Goal: Task Accomplishment & Management: Manage account settings

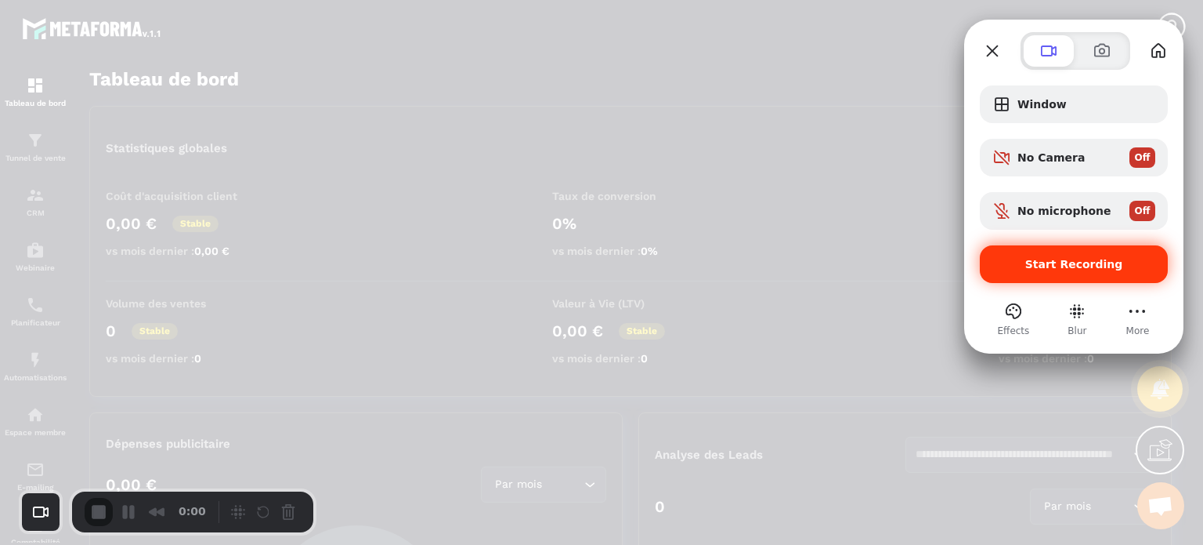
click at [1098, 274] on div "Start Recording" at bounding box center [1074, 264] width 188 height 38
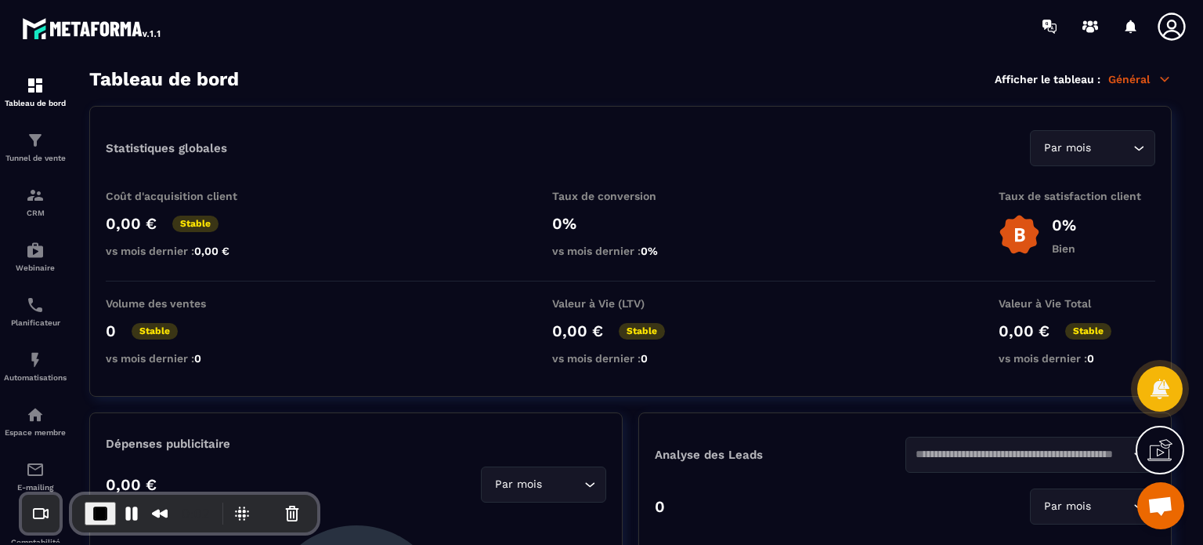
click at [1175, 24] on icon at bounding box center [1171, 26] width 27 height 27
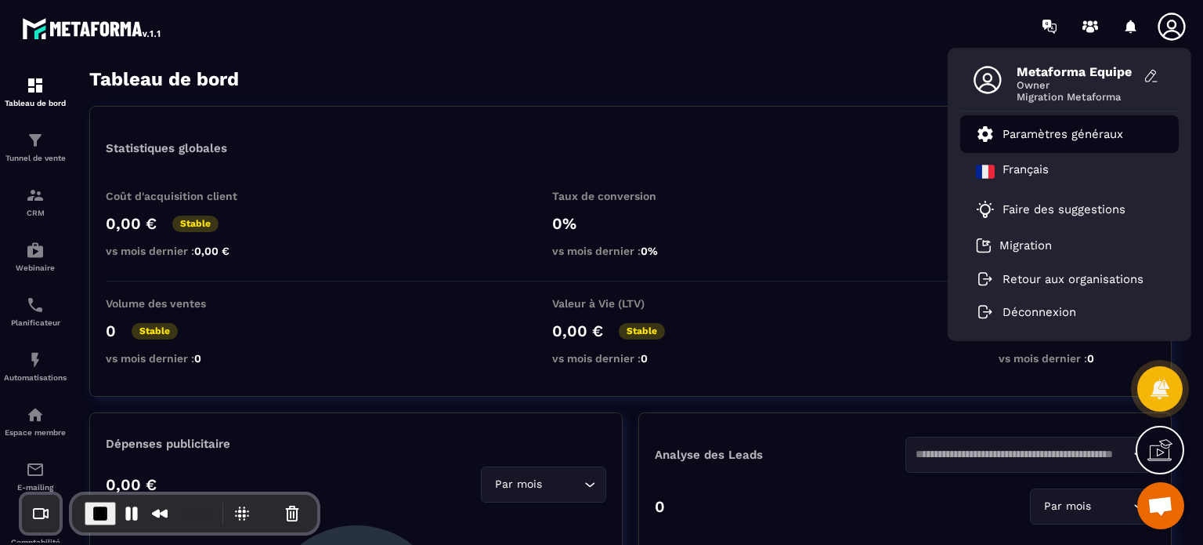
click at [1030, 132] on p "Paramètres généraux" at bounding box center [1063, 134] width 121 height 14
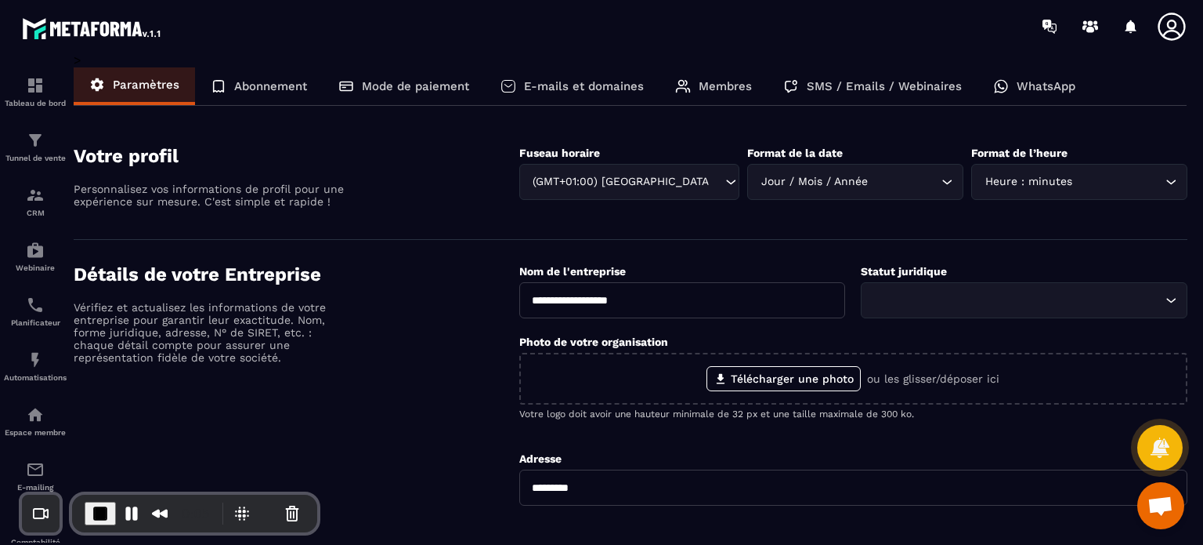
click at [711, 89] on p "Membres" at bounding box center [725, 86] width 53 height 14
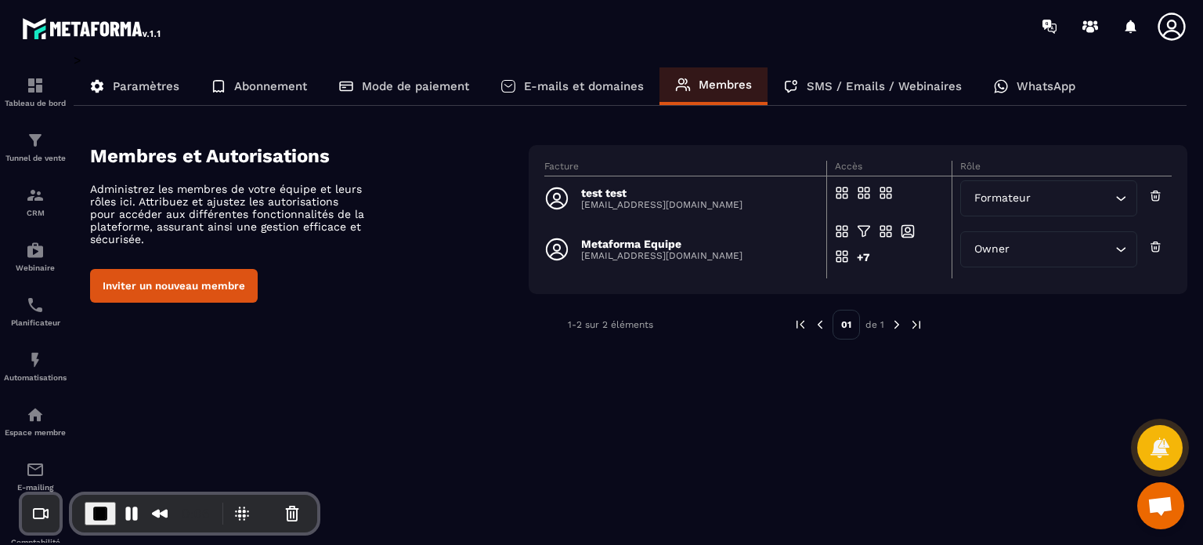
click at [190, 279] on button "Inviter un nouveau membre" at bounding box center [174, 286] width 168 height 34
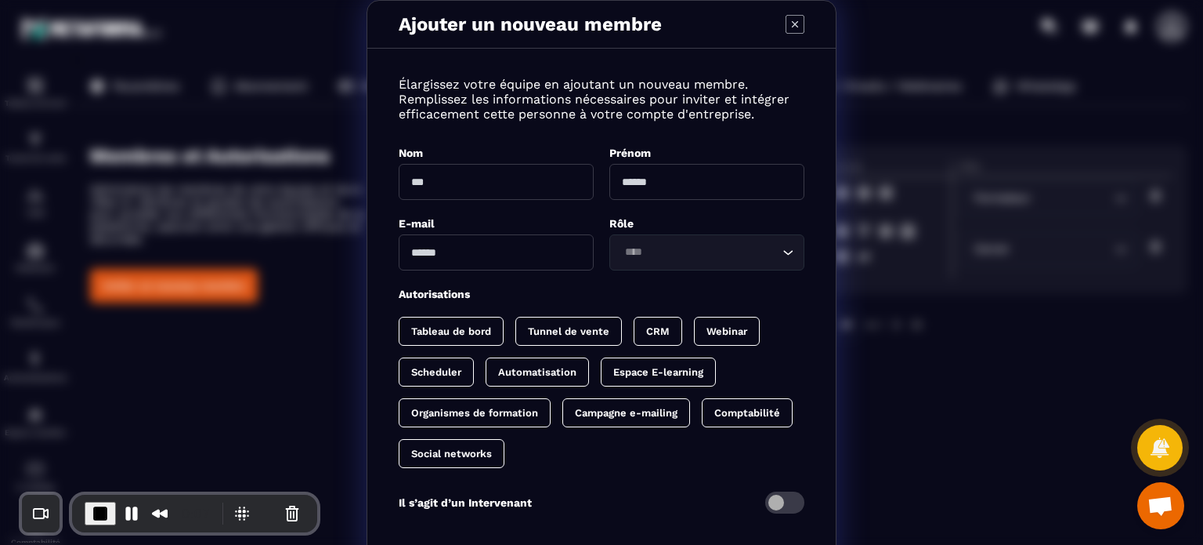
click at [498, 172] on input "Modal window" at bounding box center [496, 182] width 195 height 36
type input "******"
click at [707, 181] on input "Modal window" at bounding box center [707, 182] width 195 height 36
type input "*********"
click at [576, 258] on input "Modal window" at bounding box center [496, 252] width 195 height 36
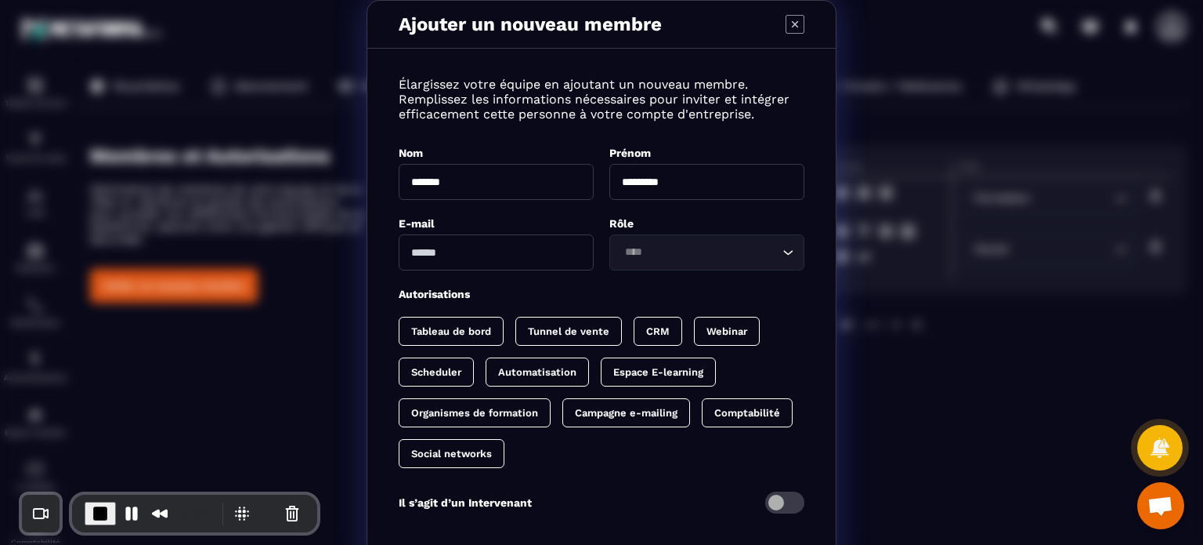
paste input "**********"
type input "**********"
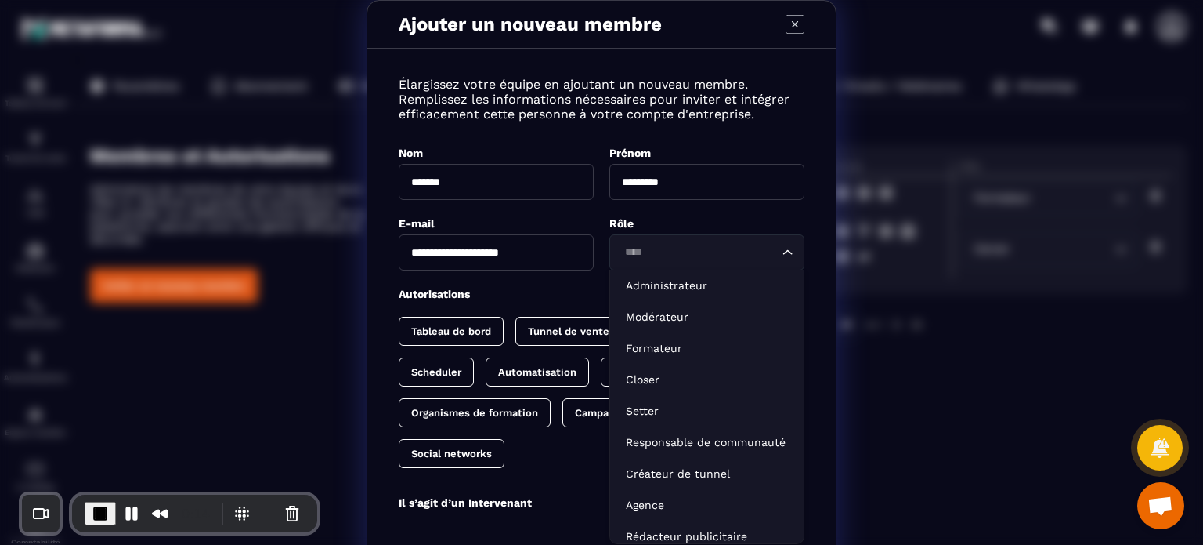
click at [690, 252] on input "Search for option" at bounding box center [699, 252] width 159 height 17
click at [674, 297] on li "Administrateur" at bounding box center [707, 285] width 194 height 31
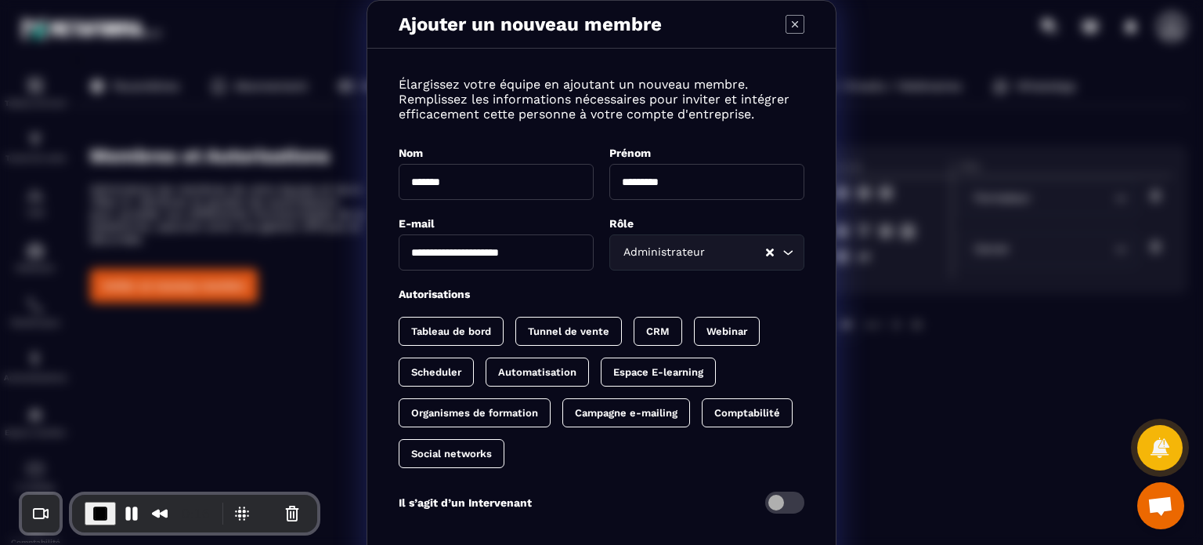
click at [651, 292] on div "Autorisations" at bounding box center [602, 293] width 406 height 15
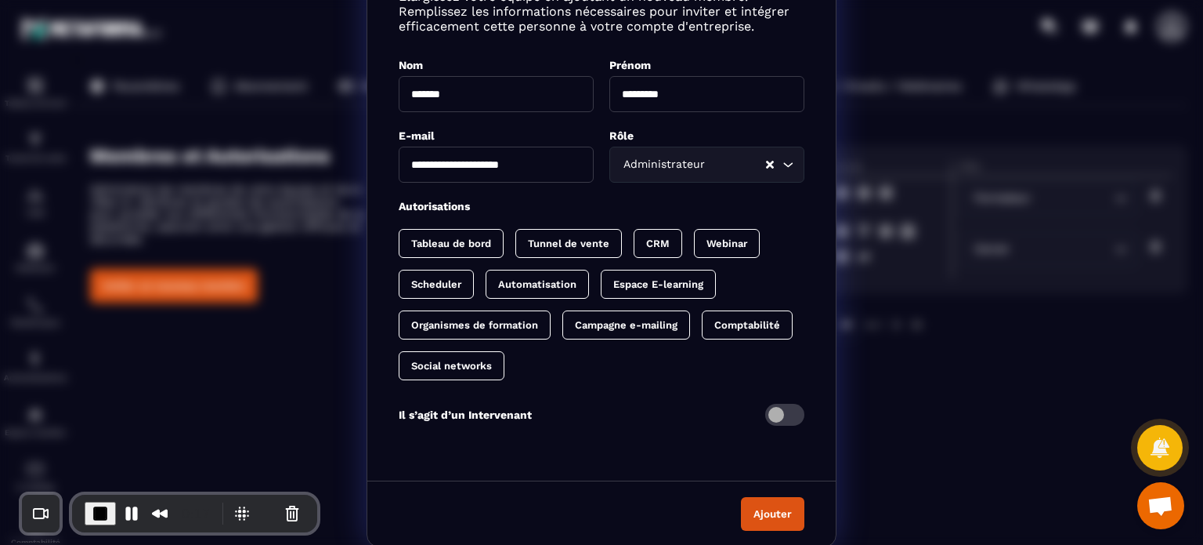
scroll to position [89, 0]
click at [94, 515] on span "End Recording" at bounding box center [100, 513] width 19 height 19
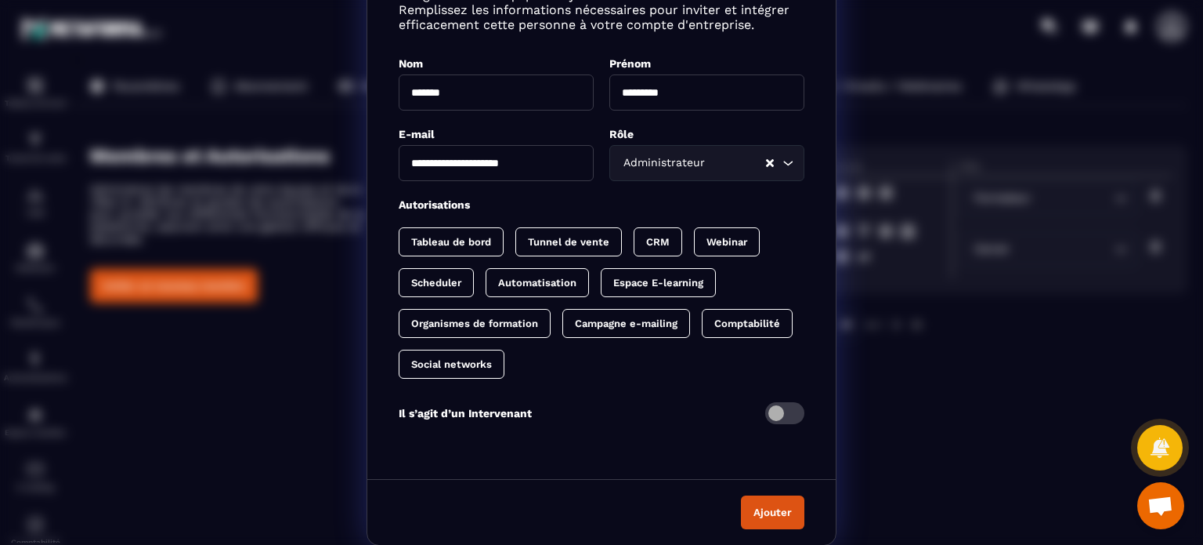
click at [327, 344] on div "**********" at bounding box center [601, 228] width 1203 height 635
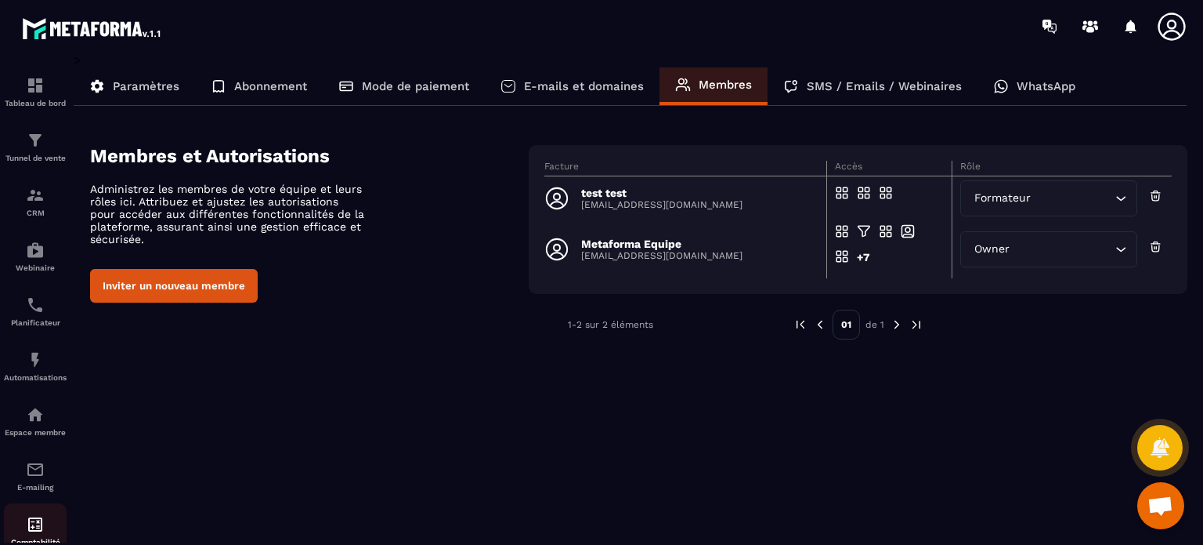
click at [33, 526] on img at bounding box center [35, 524] width 19 height 19
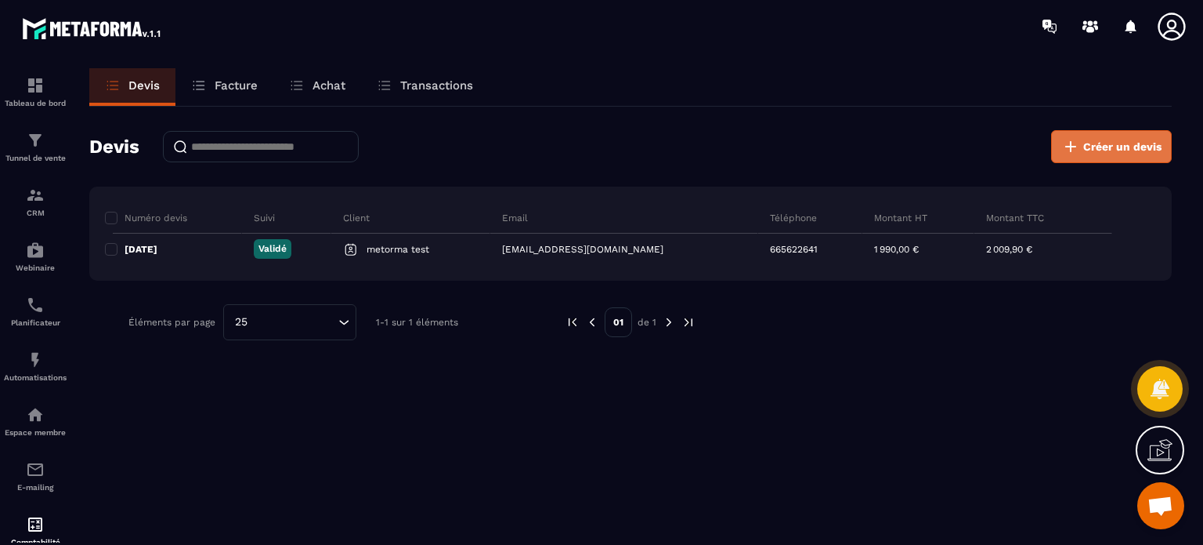
click at [1098, 139] on span "Créer un devis" at bounding box center [1123, 147] width 78 height 16
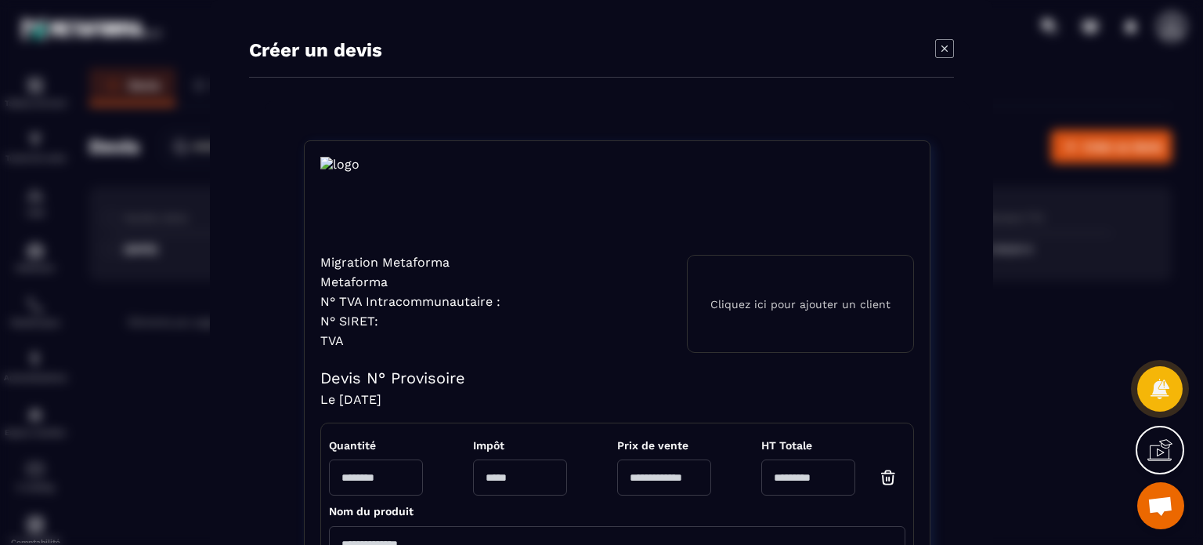
click at [153, 407] on div "Créer un devis Migration Metaforma Metaforma N° TVA Intracommunautaire : N° SIR…" at bounding box center [601, 457] width 1203 height 915
click at [935, 52] on icon "Modal window" at bounding box center [944, 48] width 19 height 19
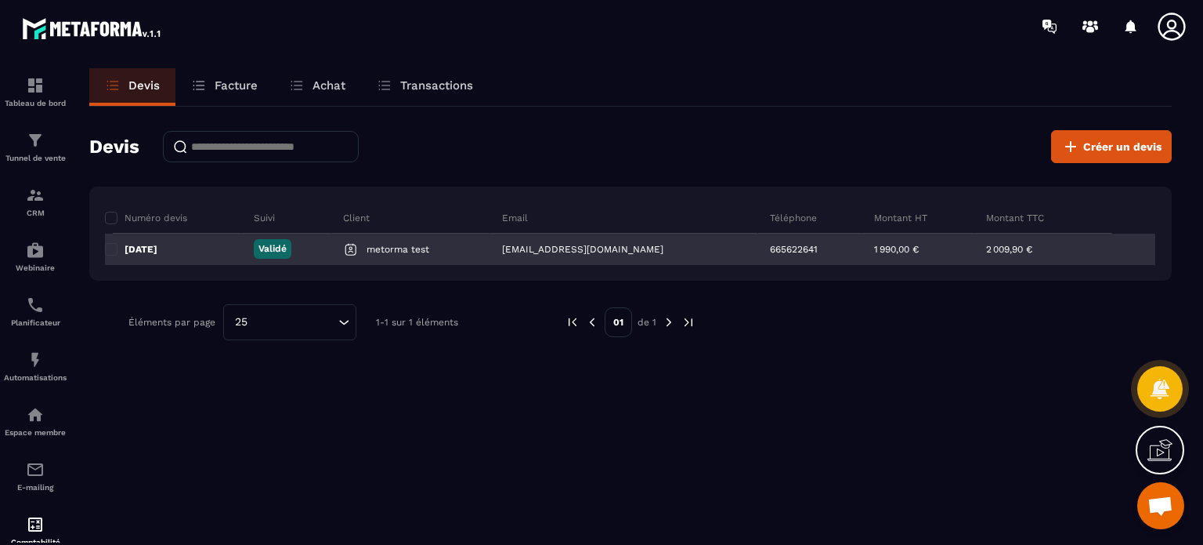
click at [975, 253] on div "2 009,90 €" at bounding box center [1065, 248] width 181 height 31
click at [279, 247] on p "Validé" at bounding box center [273, 248] width 28 height 13
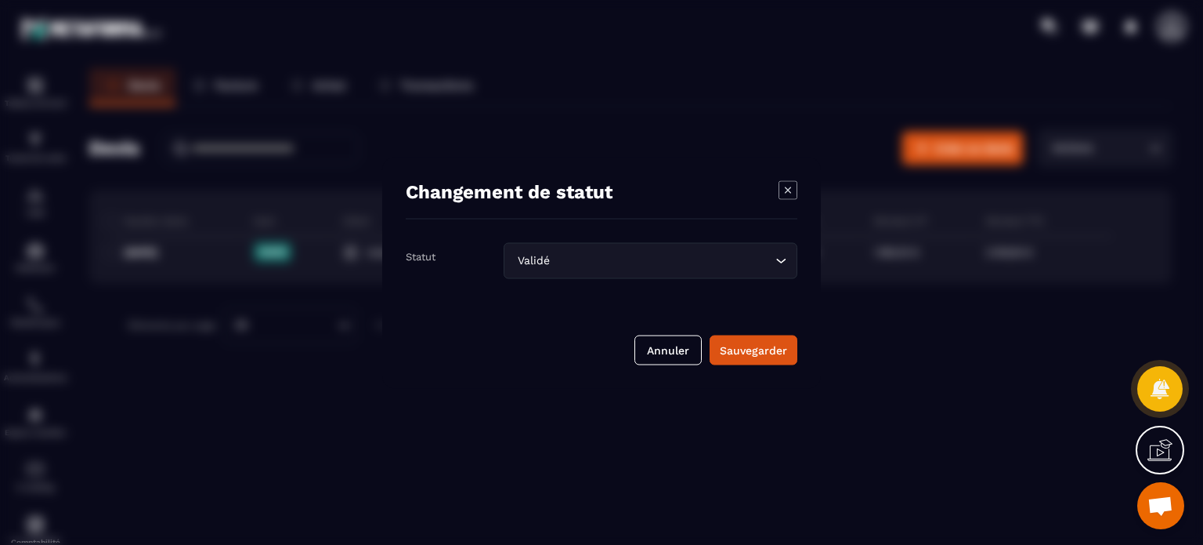
click at [648, 252] on input "Search for option" at bounding box center [662, 259] width 219 height 17
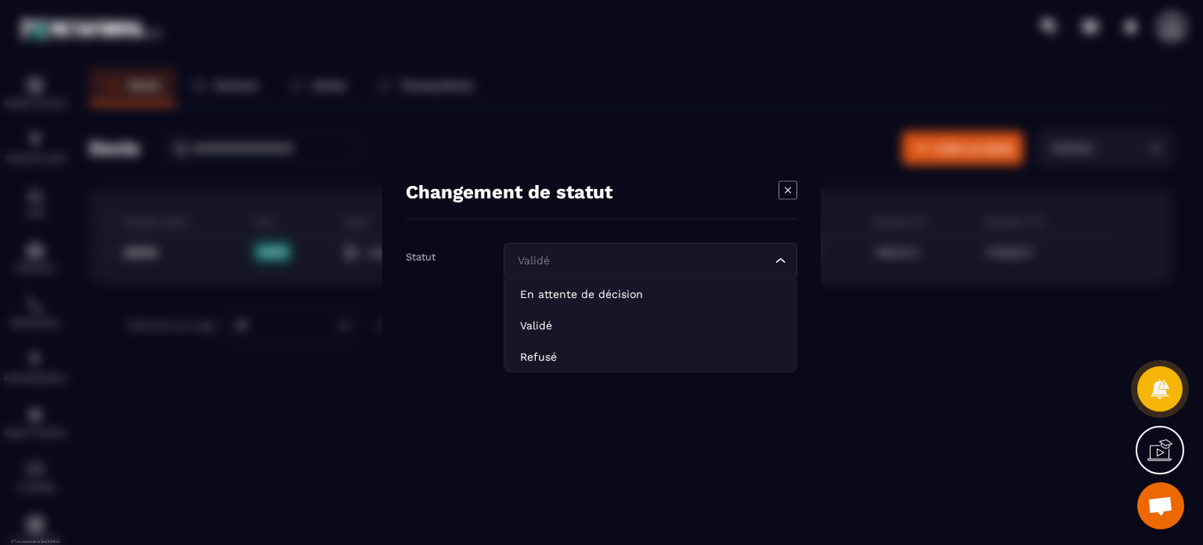
click at [781, 191] on icon "Modal window" at bounding box center [788, 189] width 19 height 19
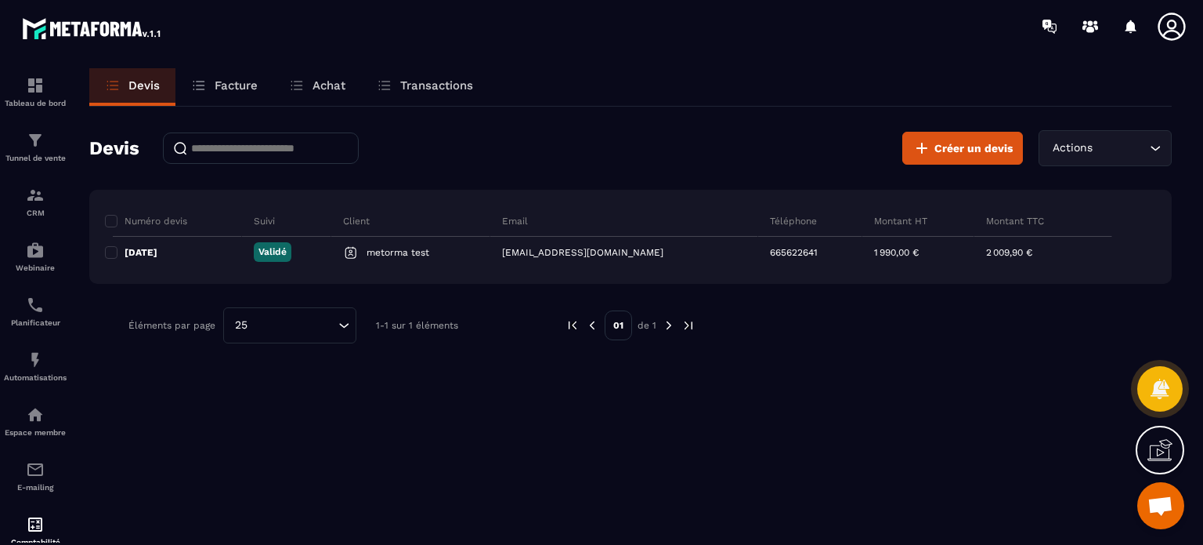
click at [222, 81] on p "Facture" at bounding box center [236, 85] width 43 height 14
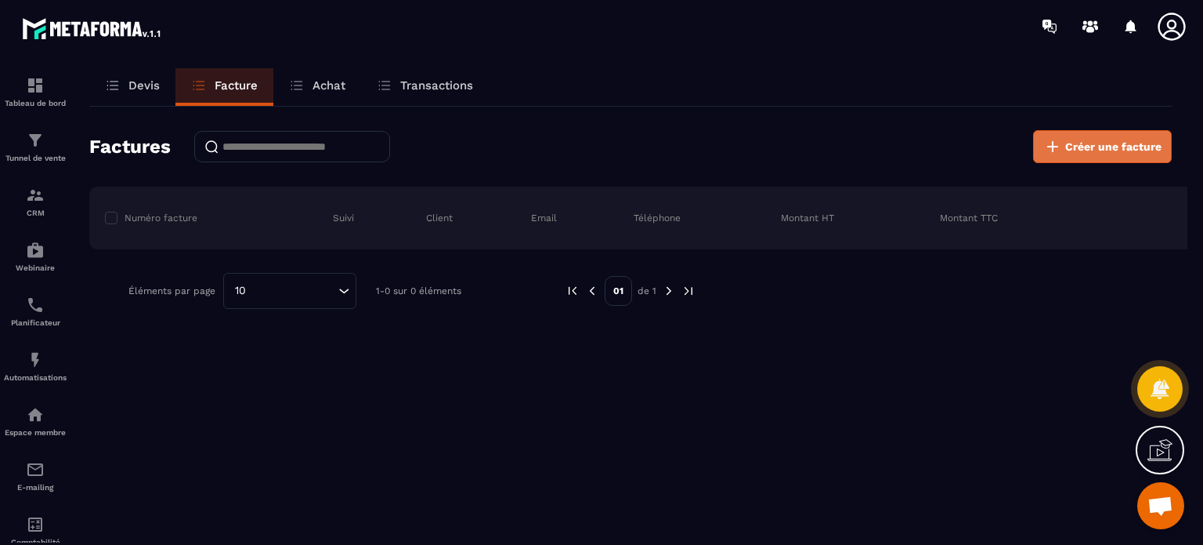
click at [1113, 141] on span "Créer une facture" at bounding box center [1114, 147] width 96 height 16
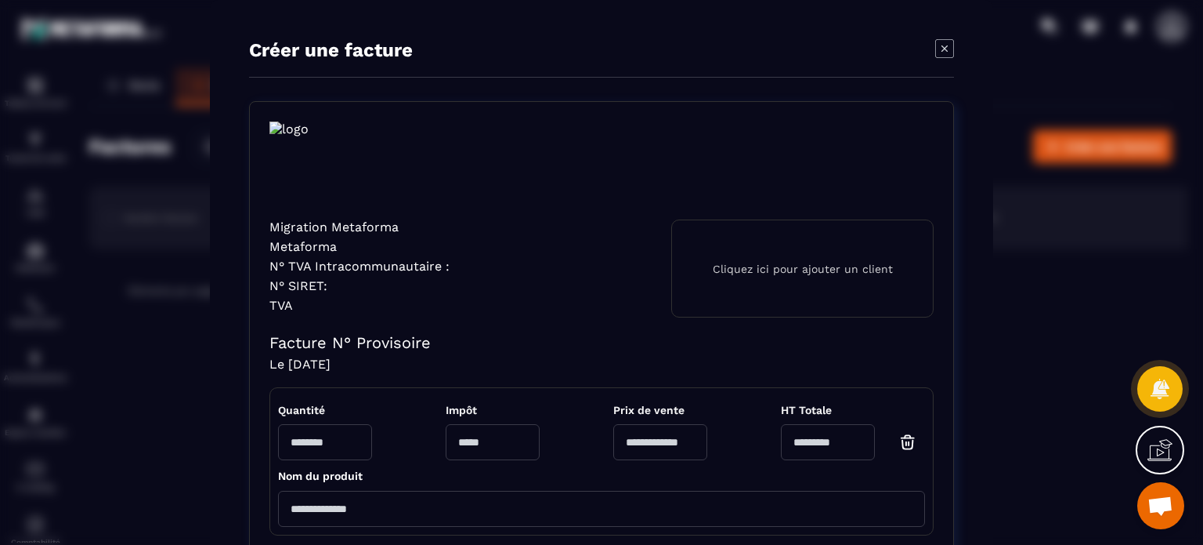
click at [708, 356] on h4 "Le [DATE]" at bounding box center [602, 363] width 664 height 15
click at [939, 52] on icon "Modal window" at bounding box center [944, 48] width 19 height 19
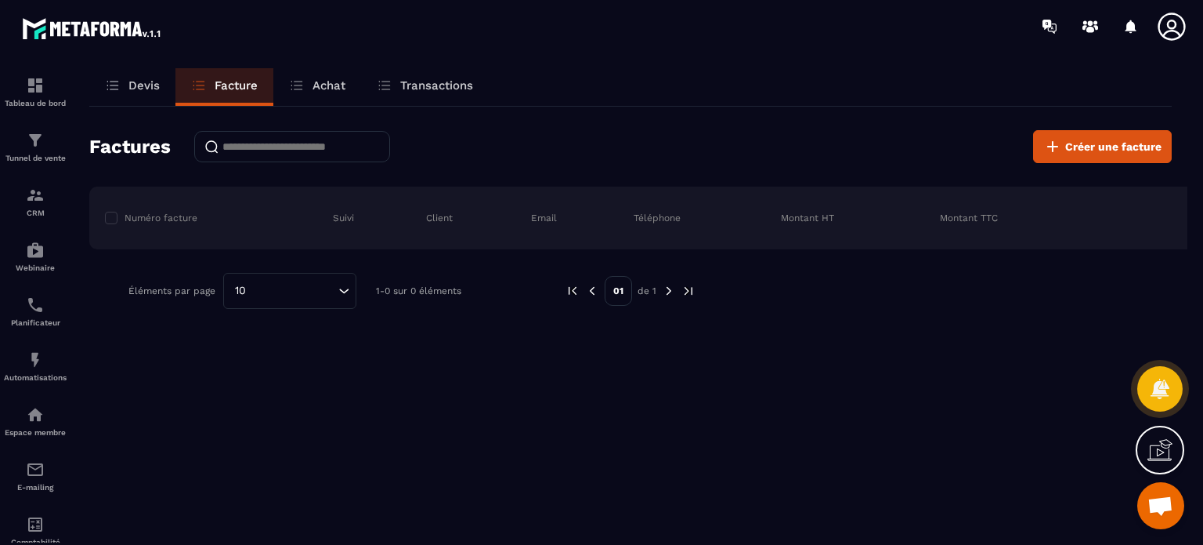
click at [335, 86] on p "Achat" at bounding box center [329, 85] width 33 height 14
click at [1157, 31] on icon at bounding box center [1171, 26] width 31 height 31
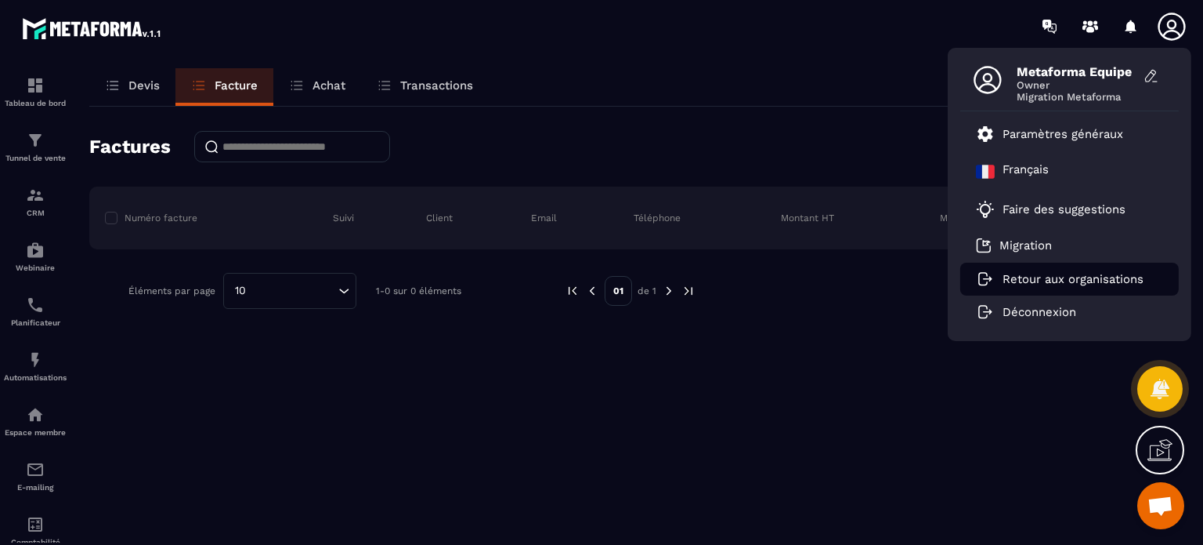
click at [1031, 280] on p "Retour aux organisations" at bounding box center [1073, 279] width 141 height 14
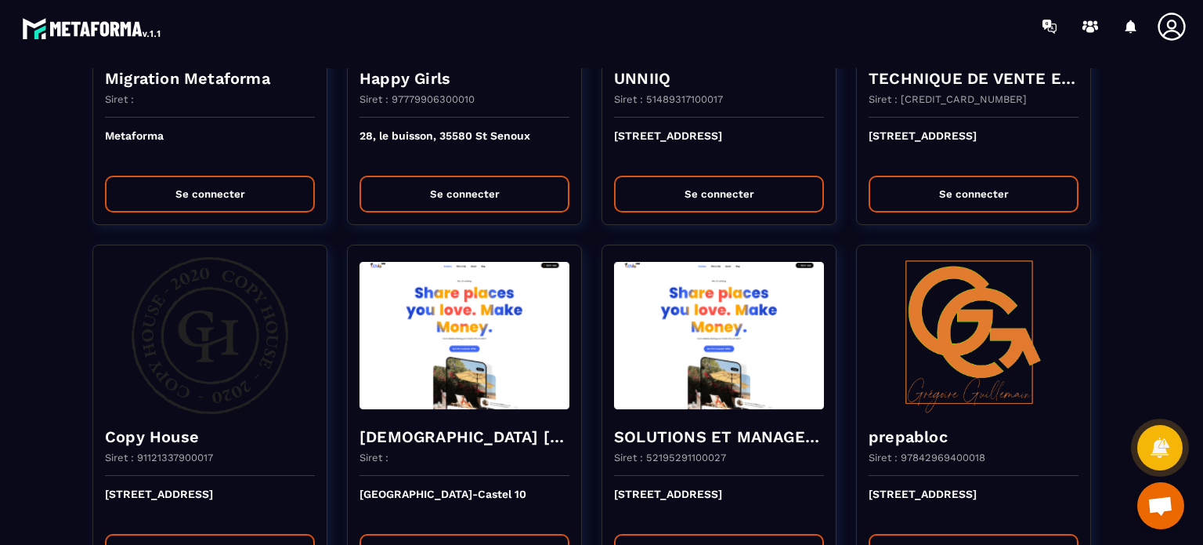
scroll to position [235, 0]
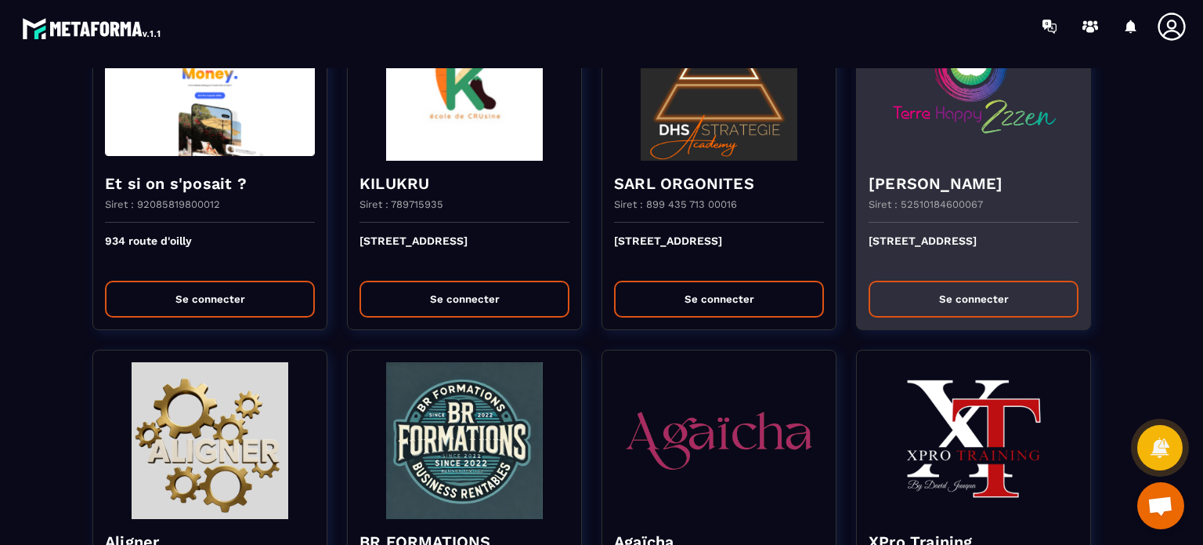
scroll to position [940, 0]
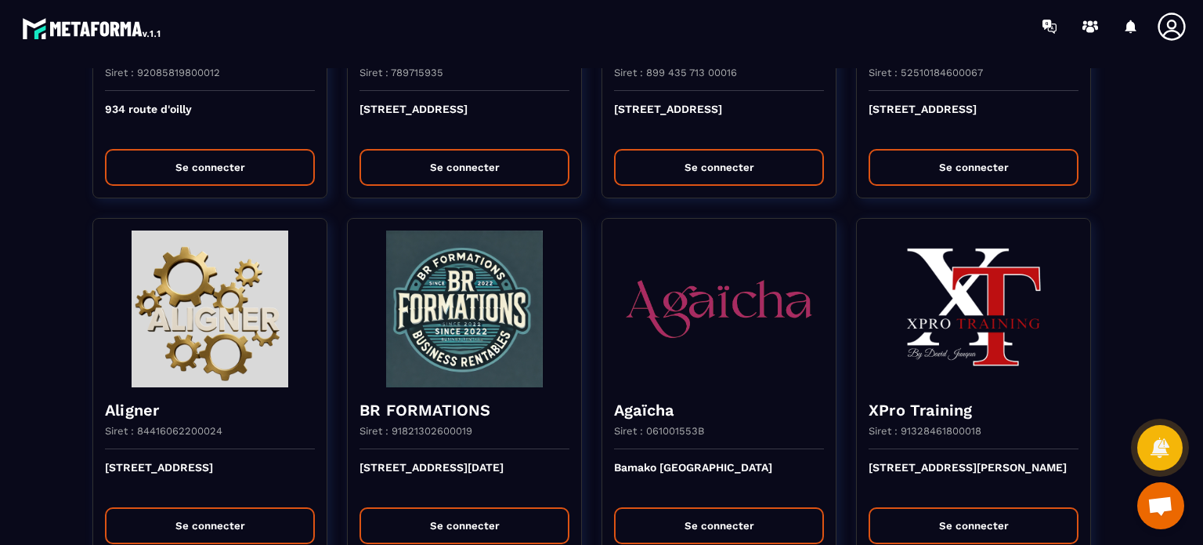
click at [1170, 17] on icon at bounding box center [1171, 26] width 31 height 31
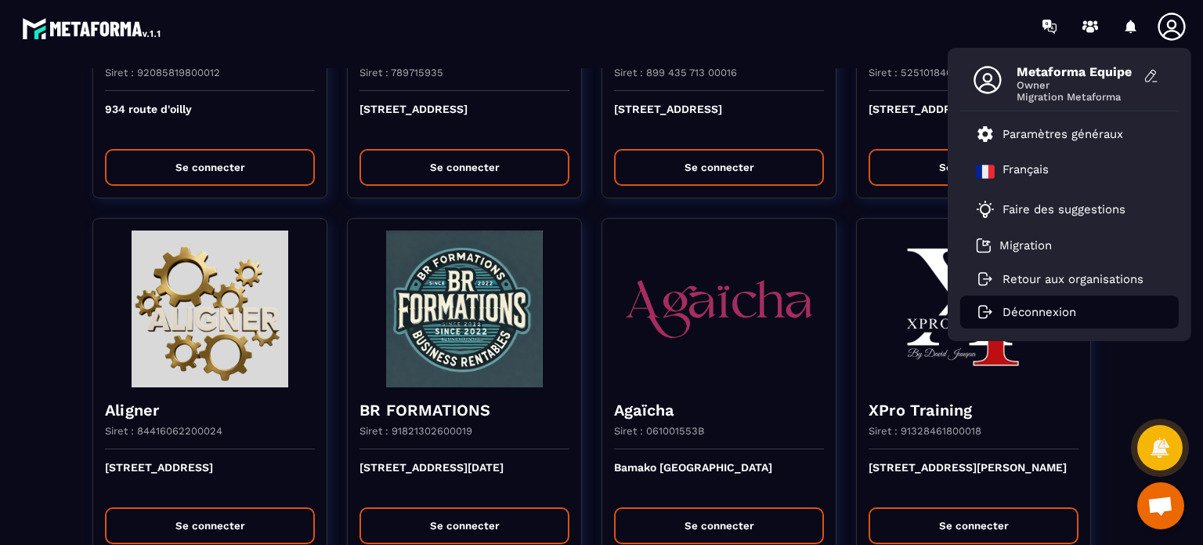
click at [1050, 313] on p "Déconnexion" at bounding box center [1040, 312] width 74 height 14
